Goal: Communication & Community: Answer question/provide support

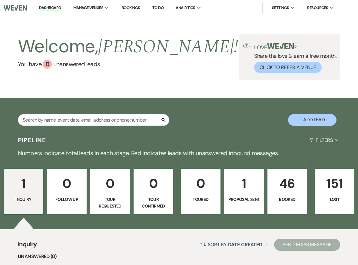
click at [279, 200] on p "Booked" at bounding box center [287, 199] width 32 height 7
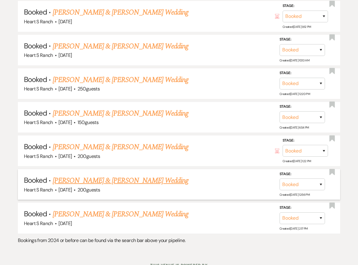
scroll to position [1343, 0]
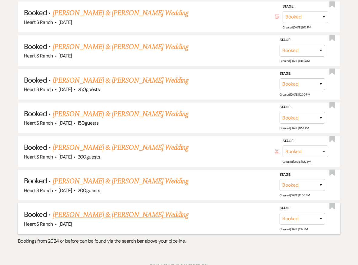
click at [153, 210] on link "[PERSON_NAME] & [PERSON_NAME] Wedding" at bounding box center [121, 215] width 136 height 11
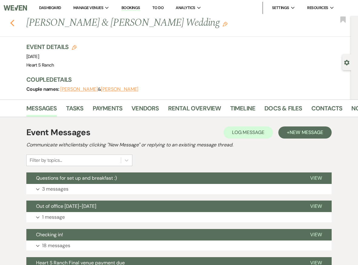
click at [10, 23] on div "Previous [PERSON_NAME] & [PERSON_NAME] Wedding Edit Bookmark" at bounding box center [174, 26] width 354 height 21
click at [12, 23] on icon "Previous" at bounding box center [12, 22] width 5 height 7
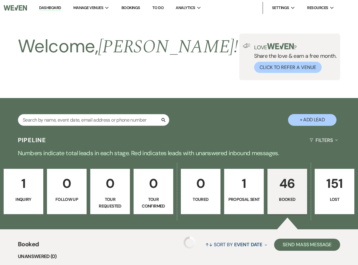
scroll to position [1325, 0]
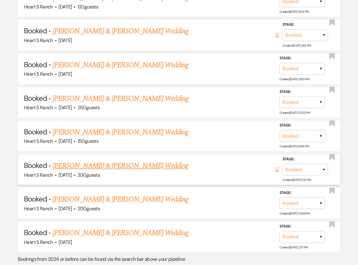
click at [120, 161] on link "[PERSON_NAME] & [PERSON_NAME] Wedding" at bounding box center [121, 166] width 136 height 11
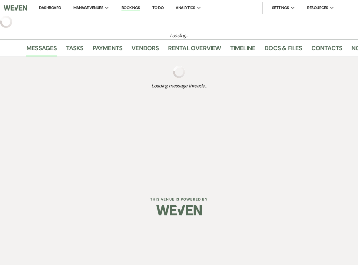
select select "5"
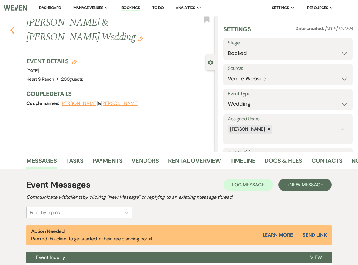
click at [12, 30] on use "button" at bounding box center [12, 30] width 4 height 7
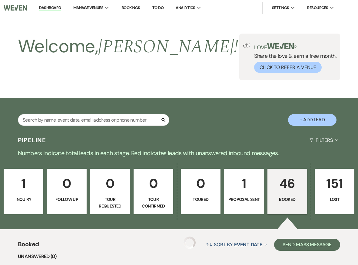
scroll to position [1325, 0]
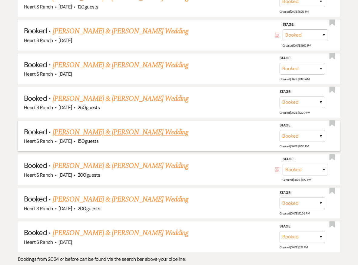
click at [85, 127] on link "[PERSON_NAME] & [PERSON_NAME] Wedding" at bounding box center [121, 132] width 136 height 11
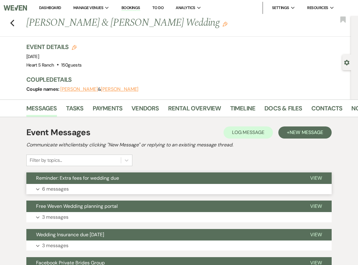
click at [101, 175] on span "Reminder: Extra fees for wedding due" at bounding box center [77, 178] width 83 height 6
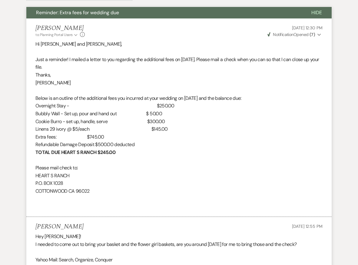
scroll to position [168, 0]
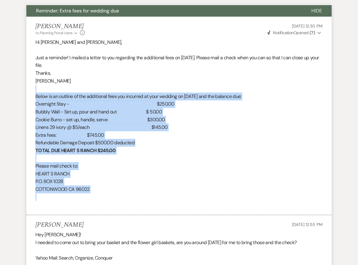
drag, startPoint x: 117, startPoint y: 191, endPoint x: 65, endPoint y: 87, distance: 116.7
click at [65, 88] on div "Hi [PERSON_NAME] and [PERSON_NAME], Just a reminder! I mailed a letter to you r…" at bounding box center [178, 123] width 287 height 171
copy div "Lorem ip do sitamet co adi elitseddoe temp inc utlabore et dolo magnaal en Admi…"
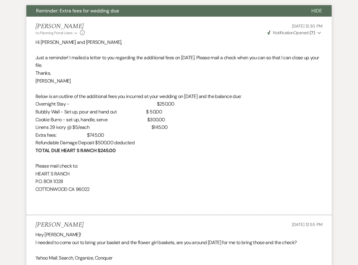
click at [85, 79] on p "[PERSON_NAME]" at bounding box center [178, 81] width 287 height 8
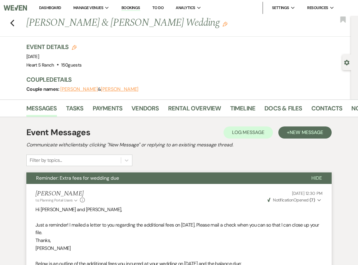
scroll to position [0, 0]
click at [14, 20] on icon "Previous" at bounding box center [12, 22] width 5 height 7
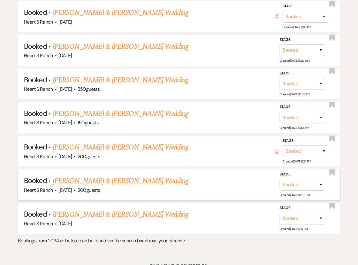
scroll to position [1343, 0]
click at [76, 210] on link "[PERSON_NAME] & [PERSON_NAME] Wedding" at bounding box center [121, 215] width 136 height 11
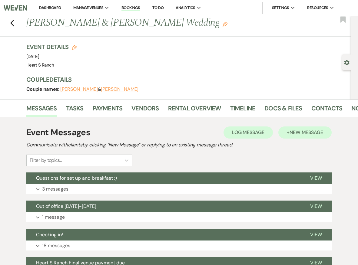
click at [305, 133] on span "New Message" at bounding box center [307, 132] width 34 height 6
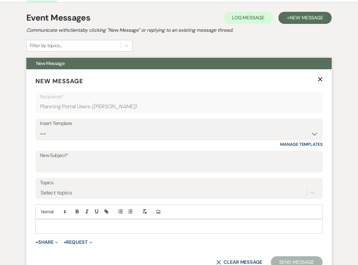
scroll to position [115, 0]
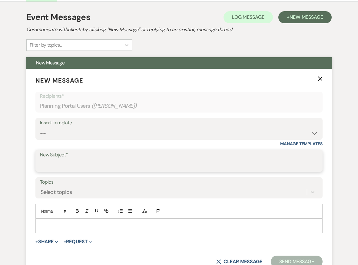
click at [208, 168] on input "New Subject*" at bounding box center [179, 166] width 278 height 12
